Goal: Information Seeking & Learning: Learn about a topic

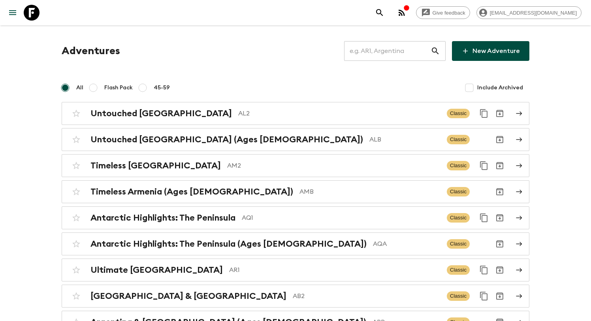
click at [368, 51] on input "text" at bounding box center [387, 51] width 86 height 22
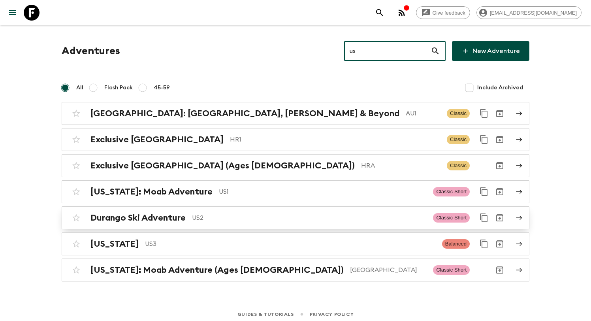
type input "us"
click at [265, 222] on p "US2" at bounding box center [309, 217] width 235 height 9
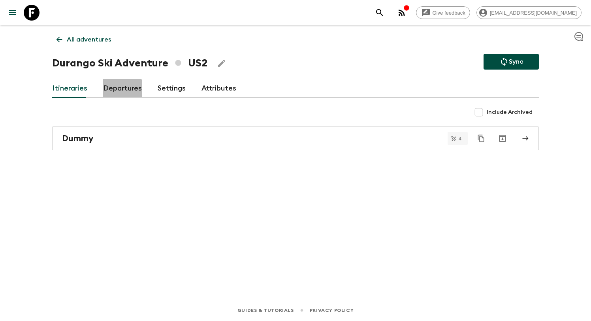
click at [112, 90] on link "Departures" at bounding box center [122, 88] width 39 height 19
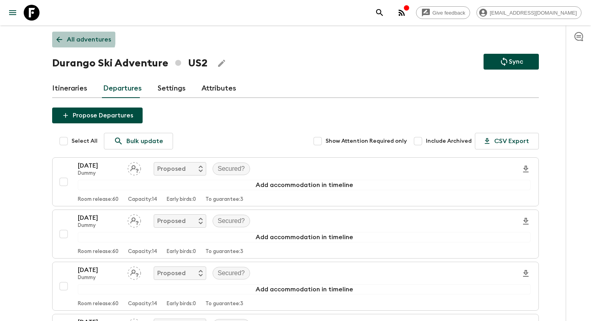
click at [64, 37] on link "All adventures" at bounding box center [83, 40] width 63 height 16
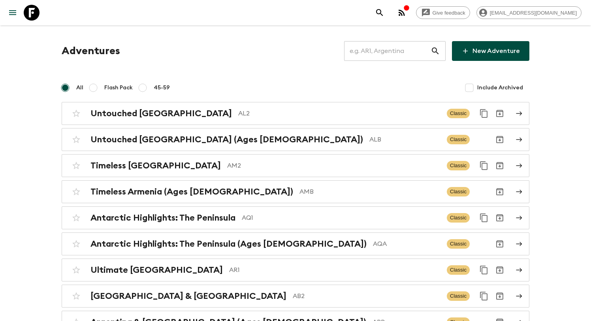
click at [393, 50] on input "text" at bounding box center [387, 51] width 86 height 22
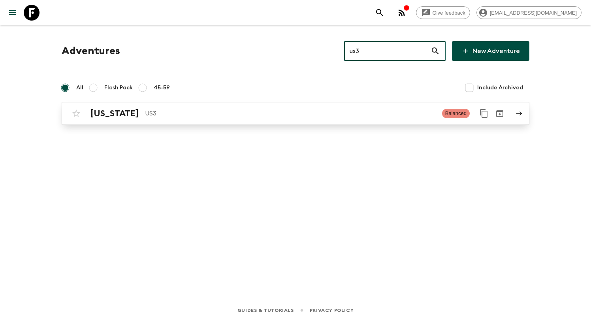
type input "us3"
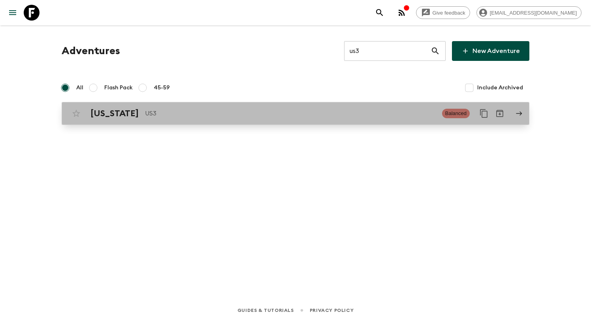
click at [274, 113] on p "US3" at bounding box center [290, 113] width 291 height 9
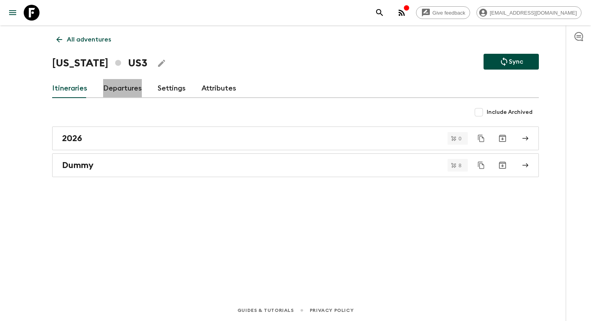
click at [123, 83] on link "Departures" at bounding box center [122, 88] width 39 height 19
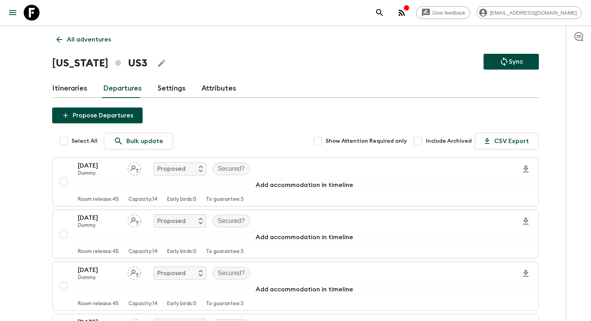
click at [67, 37] on p "All adventures" at bounding box center [89, 39] width 44 height 9
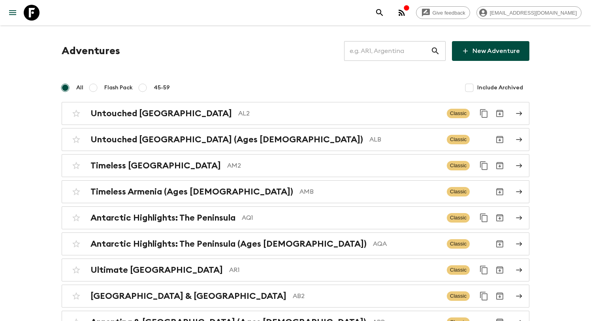
click at [387, 56] on input "text" at bounding box center [387, 51] width 86 height 22
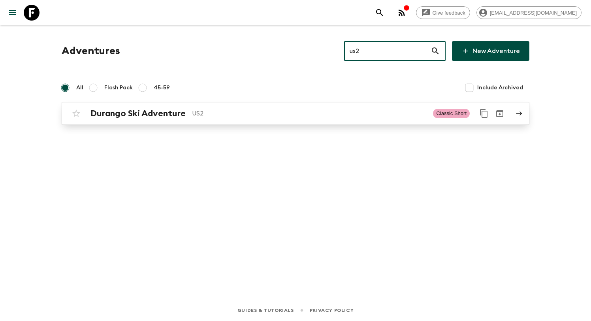
type input "us2"
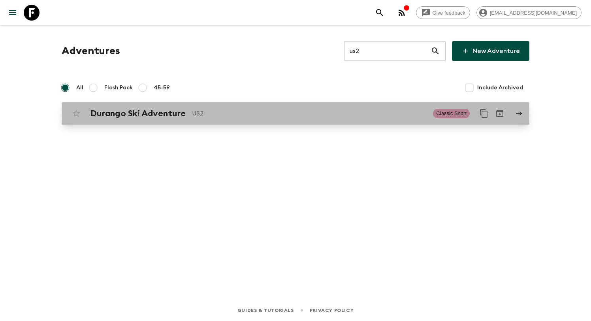
click at [232, 117] on p "US2" at bounding box center [309, 113] width 235 height 9
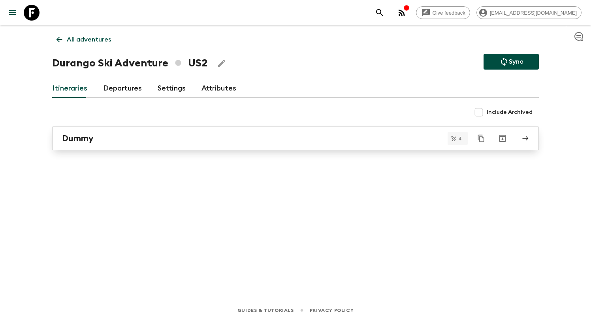
click at [121, 142] on div "Dummy" at bounding box center [288, 138] width 452 height 10
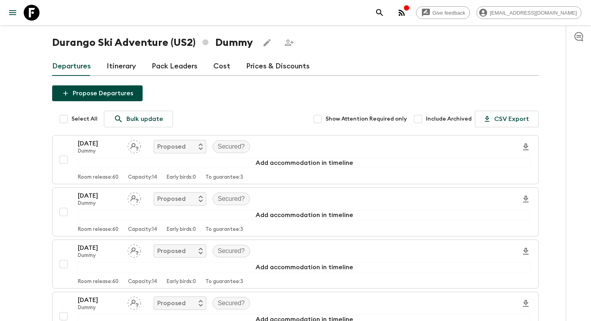
scroll to position [22, 0]
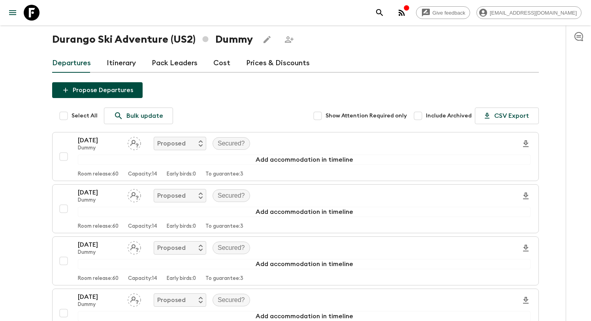
click at [118, 64] on link "Itinerary" at bounding box center [121, 63] width 29 height 19
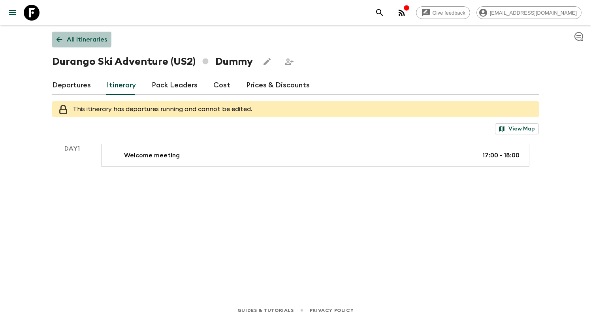
click at [62, 38] on icon at bounding box center [59, 39] width 9 height 9
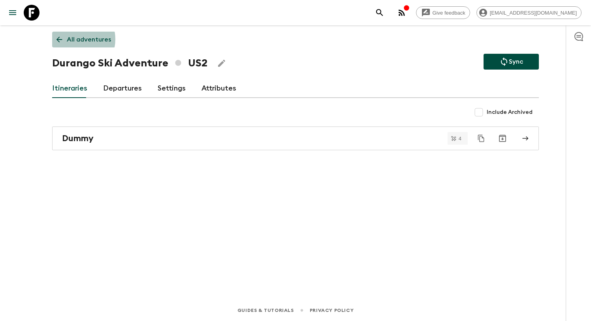
click at [73, 39] on p "All adventures" at bounding box center [89, 39] width 44 height 9
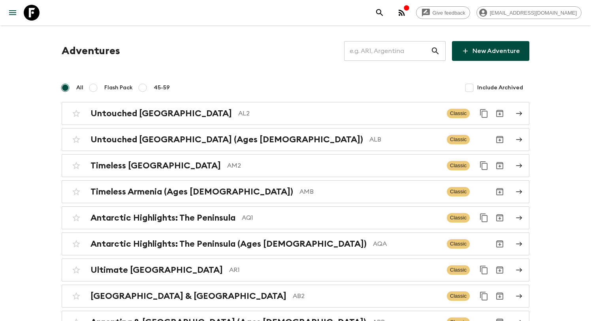
click at [390, 51] on input "text" at bounding box center [387, 51] width 86 height 22
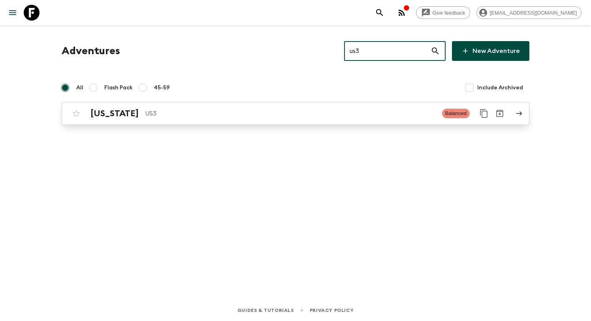
type input "us3"
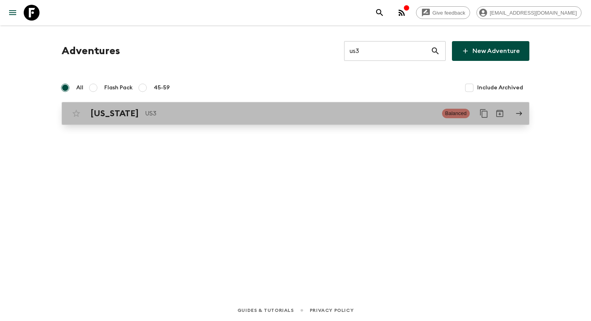
click at [185, 116] on p "US3" at bounding box center [290, 113] width 291 height 9
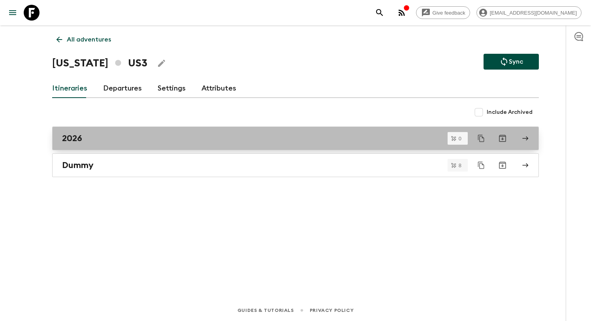
click at [124, 139] on div "2026" at bounding box center [288, 138] width 452 height 10
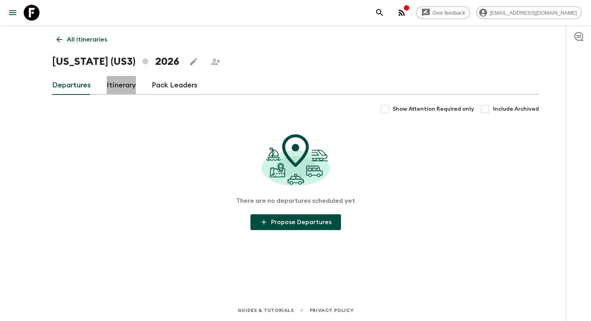
click at [114, 89] on link "Itinerary" at bounding box center [121, 85] width 29 height 19
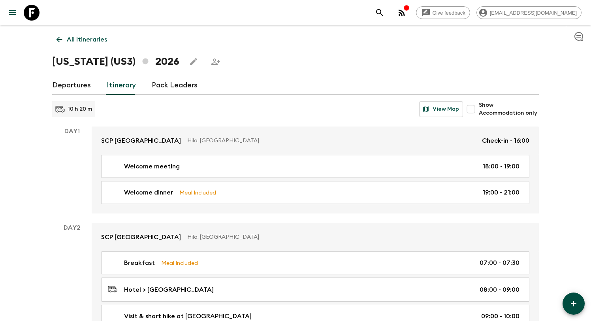
click at [71, 42] on p "All itineraries" at bounding box center [87, 39] width 40 height 9
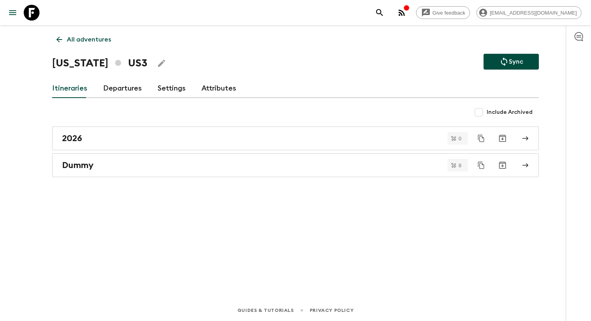
click at [71, 42] on p "All adventures" at bounding box center [89, 39] width 44 height 9
